Goal: Task Accomplishment & Management: Manage account settings

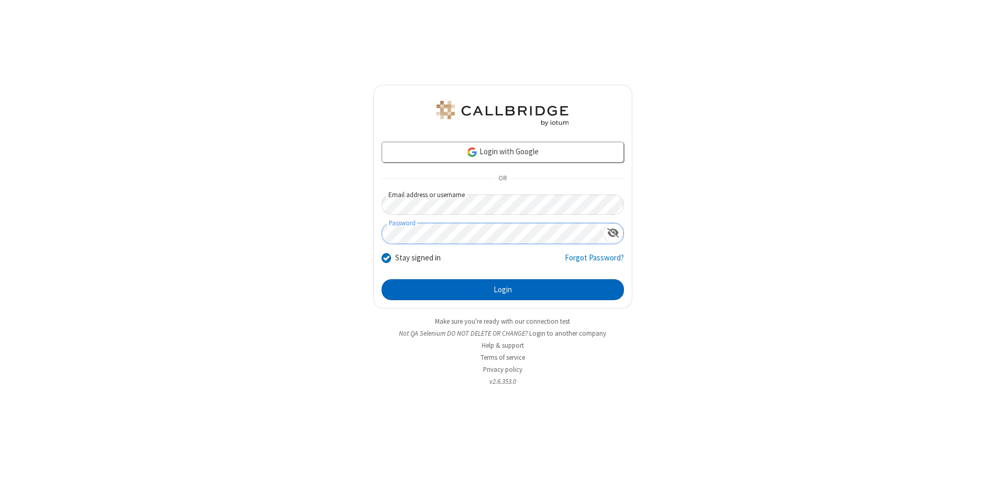
click at [502, 290] on button "Login" at bounding box center [502, 289] width 242 height 21
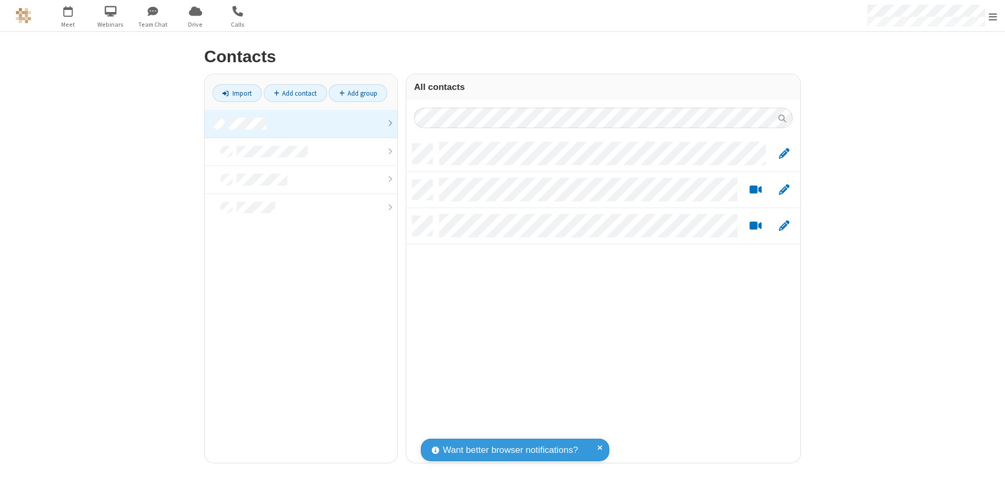
scroll to position [319, 386]
click at [301, 123] on link at bounding box center [301, 124] width 193 height 28
click at [295, 93] on link "Add contact" at bounding box center [295, 93] width 63 height 18
